Goal: Information Seeking & Learning: Learn about a topic

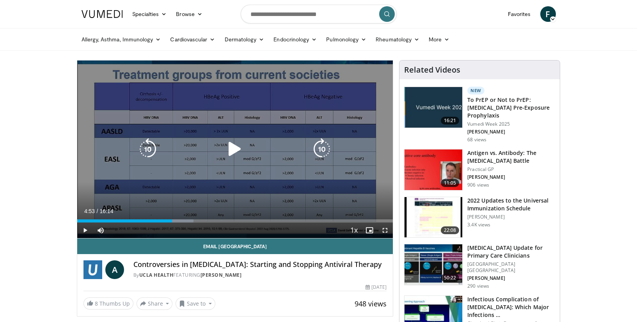
click at [228, 152] on icon "Video Player" at bounding box center [235, 149] width 22 height 22
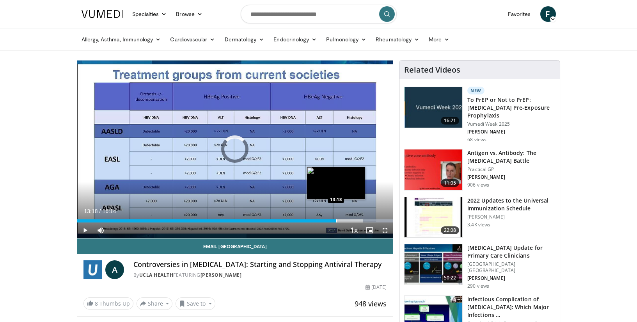
click at [336, 222] on div "Progress Bar" at bounding box center [336, 220] width 1 height 3
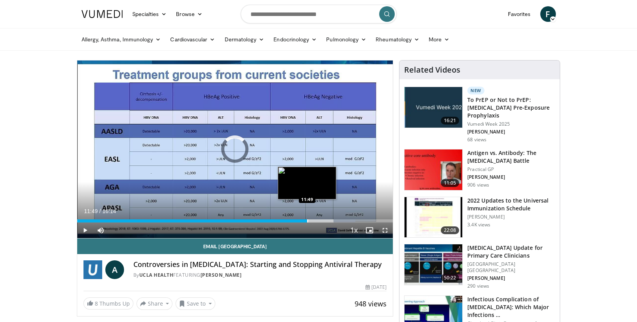
click at [307, 218] on div "Loaded : 88.13% 11:49 11:49" at bounding box center [235, 218] width 316 height 7
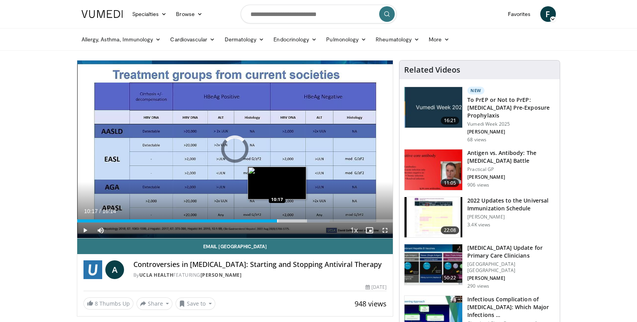
click at [277, 219] on div "Progress Bar" at bounding box center [277, 220] width 1 height 3
click at [257, 218] on div "Loaded : 70.71% 10:25 09:16" at bounding box center [235, 218] width 316 height 7
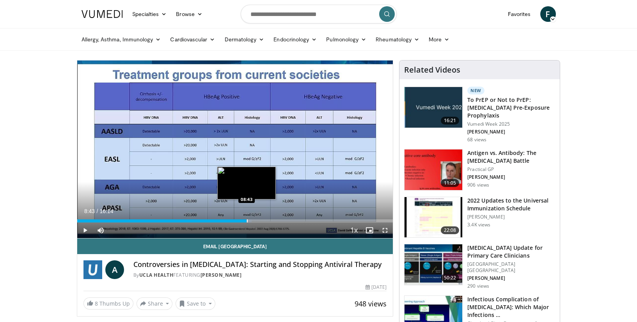
click at [247, 220] on div "Progress Bar" at bounding box center [247, 220] width 1 height 3
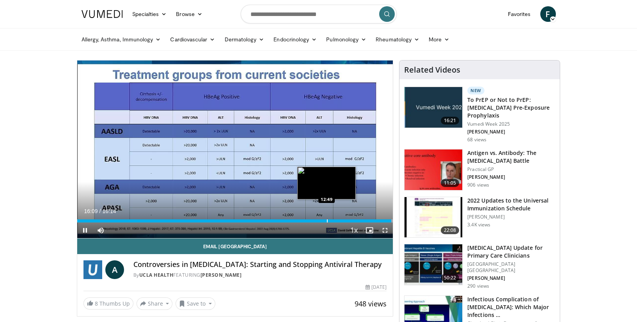
click at [326, 218] on div "Loaded : 100.00% 16:09 12:49" at bounding box center [235, 218] width 316 height 7
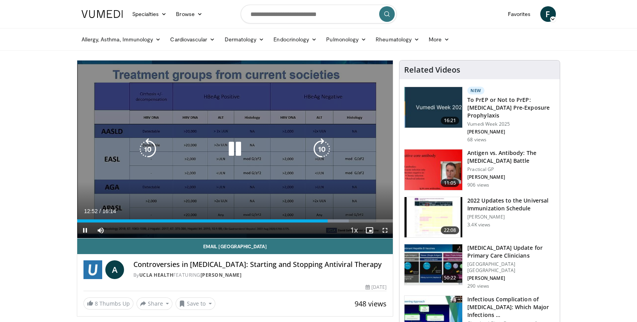
click at [238, 147] on icon "Video Player" at bounding box center [235, 149] width 22 height 22
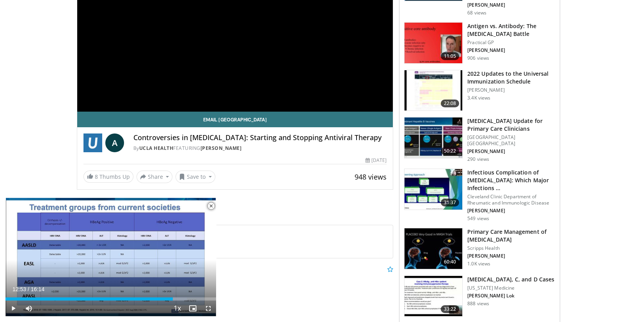
scroll to position [138, 0]
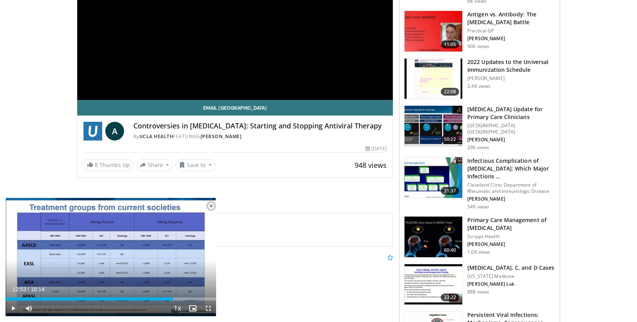
click at [426, 21] on img at bounding box center [433, 31] width 58 height 41
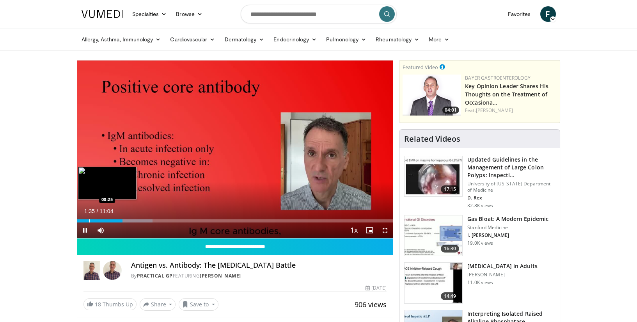
click at [89, 221] on div "Progress Bar" at bounding box center [89, 220] width 1 height 3
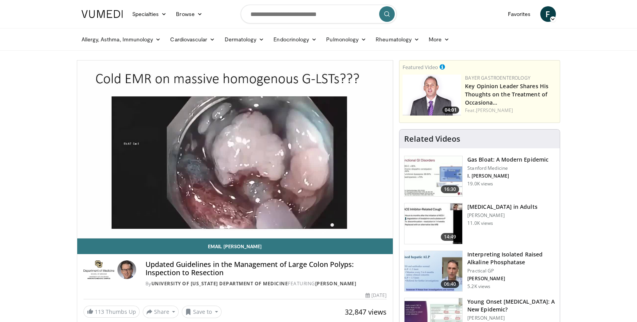
click at [452, 268] on img at bounding box center [433, 271] width 58 height 41
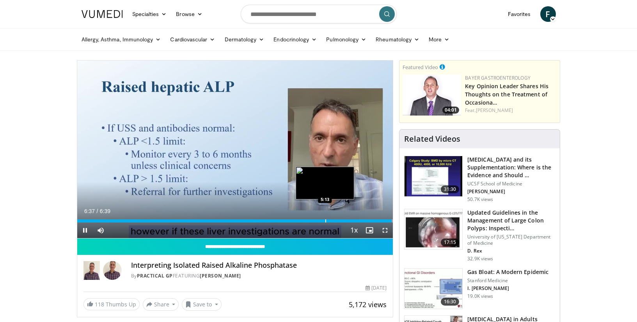
click at [325, 215] on div "Loaded : 100.00% 6:38 5:13" at bounding box center [235, 218] width 316 height 7
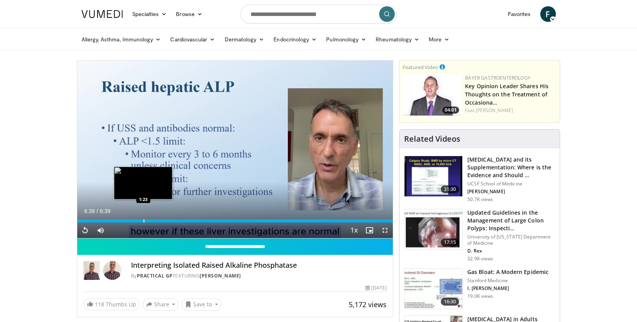
click at [143, 221] on div "Progress Bar" at bounding box center [143, 220] width 1 height 3
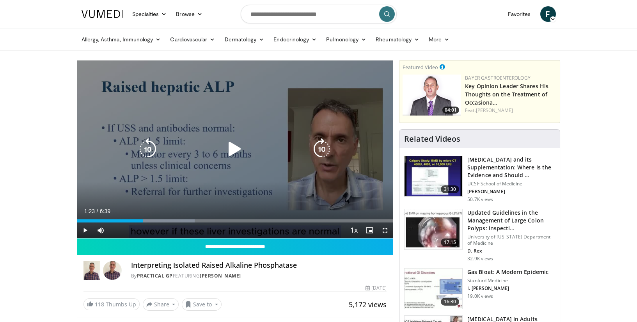
click at [238, 147] on icon "Video Player" at bounding box center [235, 149] width 22 height 22
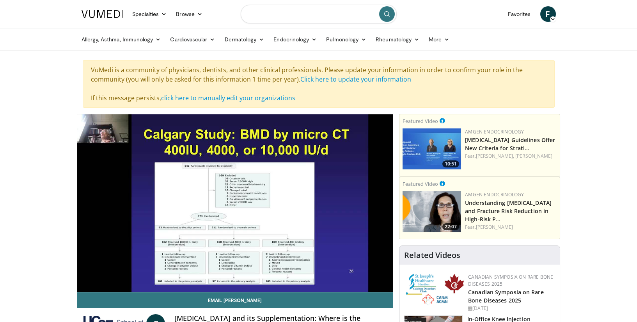
click at [341, 16] on input "Search topics, interventions" at bounding box center [319, 14] width 156 height 19
type input "**********"
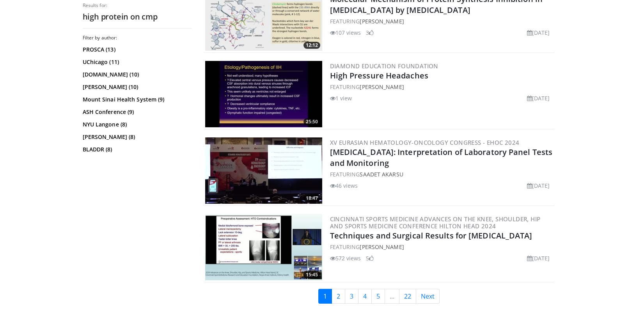
scroll to position [1849, 0]
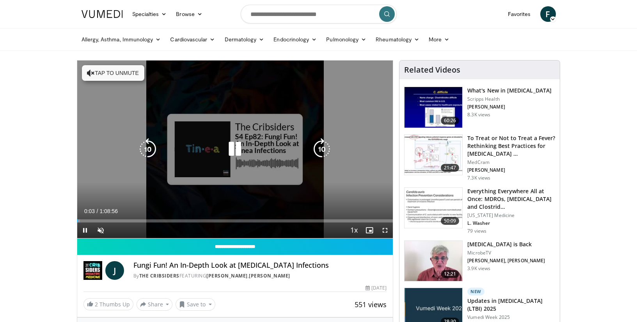
click at [99, 77] on button "Tap to unmute" at bounding box center [113, 73] width 62 height 16
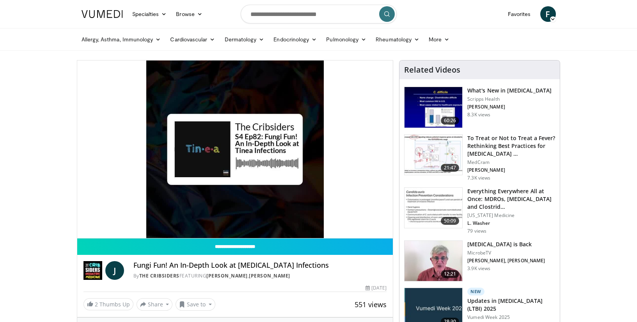
click at [441, 307] on img at bounding box center [433, 308] width 58 height 41
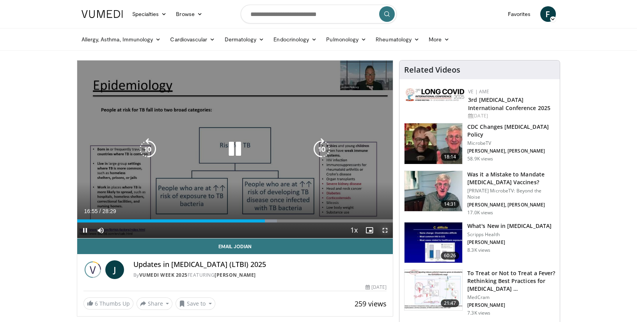
drag, startPoint x: 385, startPoint y: 231, endPoint x: 418, endPoint y: 295, distance: 72.2
click at [385, 231] on span "Video Player" at bounding box center [385, 230] width 16 height 16
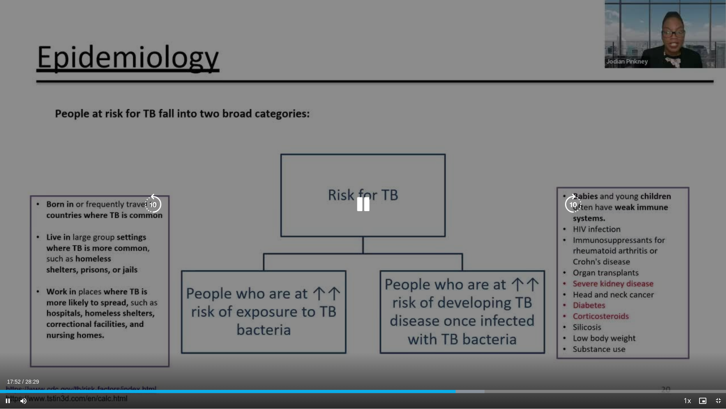
click at [418, 295] on div "10 seconds Tap to unmute" at bounding box center [363, 204] width 726 height 408
drag, startPoint x: 418, startPoint y: 295, endPoint x: 370, endPoint y: 201, distance: 105.7
click at [370, 201] on icon "Video Player" at bounding box center [363, 204] width 22 height 22
click at [364, 203] on icon "Video Player" at bounding box center [363, 204] width 22 height 22
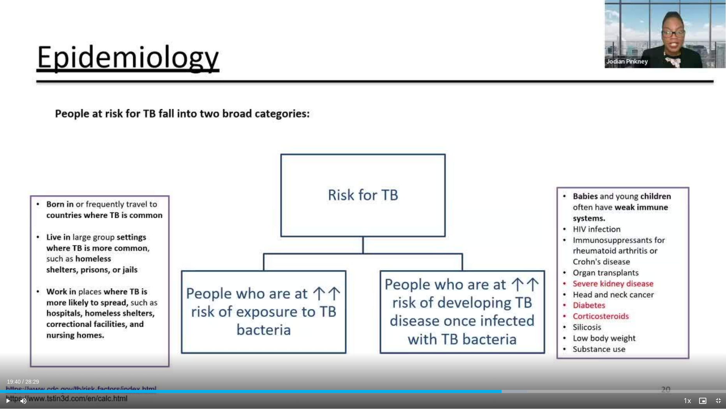
click at [364, 203] on div "10 seconds Tap to unmute" at bounding box center [363, 204] width 726 height 408
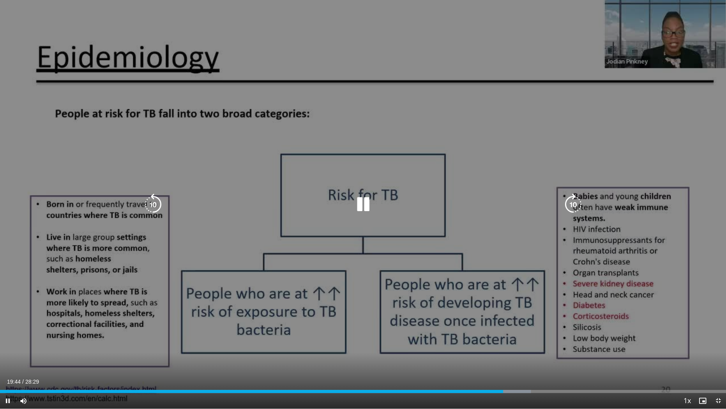
click at [353, 191] on div "10 seconds Tap to unmute" at bounding box center [363, 204] width 726 height 408
click at [367, 204] on icon "Video Player" at bounding box center [363, 204] width 22 height 22
drag, startPoint x: 367, startPoint y: 204, endPoint x: 363, endPoint y: 211, distance: 8.2
click at [363, 211] on div "10 seconds Tap to unmute" at bounding box center [363, 204] width 726 height 408
click at [361, 206] on icon "Video Player" at bounding box center [363, 204] width 22 height 22
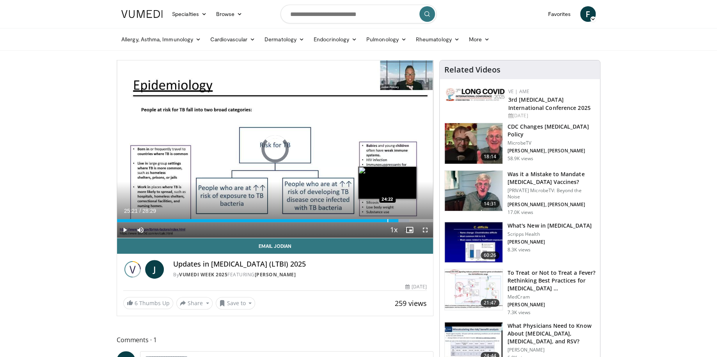
click at [387, 216] on div "Loaded : 92.54% 24:22 24:22" at bounding box center [275, 218] width 316 height 7
click at [369, 218] on div "Loaded : 91.70% 25:07 22:43" at bounding box center [275, 218] width 316 height 7
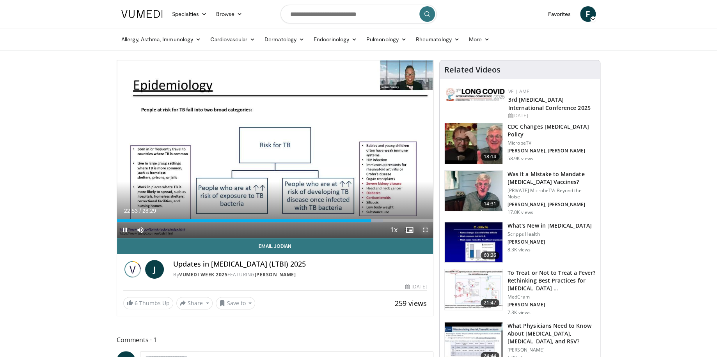
click at [426, 229] on span "Video Player" at bounding box center [425, 230] width 16 height 16
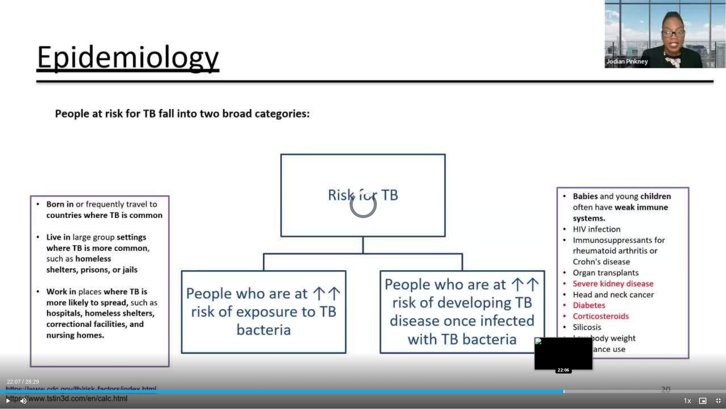
click at [564, 321] on div "Progress Bar" at bounding box center [564, 391] width 1 height 3
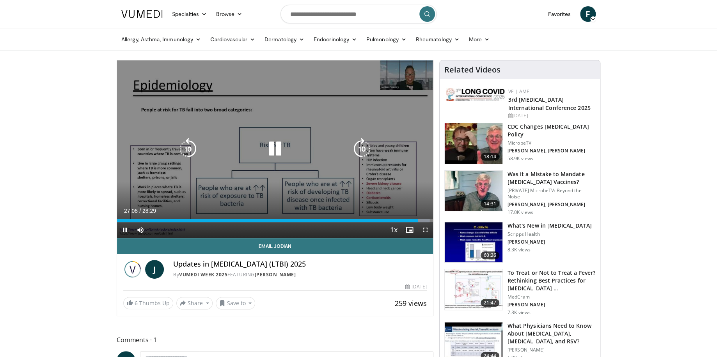
click at [272, 149] on icon "Video Player" at bounding box center [275, 149] width 22 height 22
